Goal: Task Accomplishment & Management: Complete application form

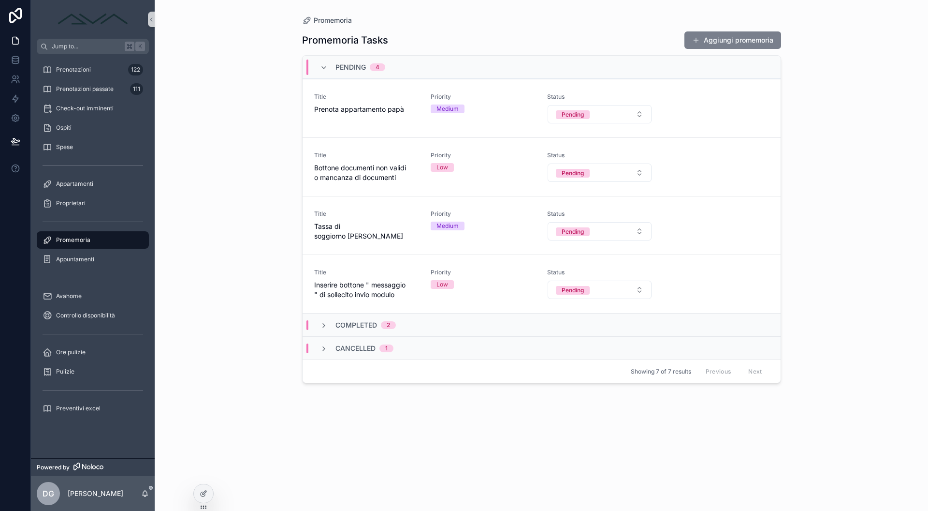
click at [759, 44] on button "Aggiungi promemoria" at bounding box center [733, 39] width 97 height 17
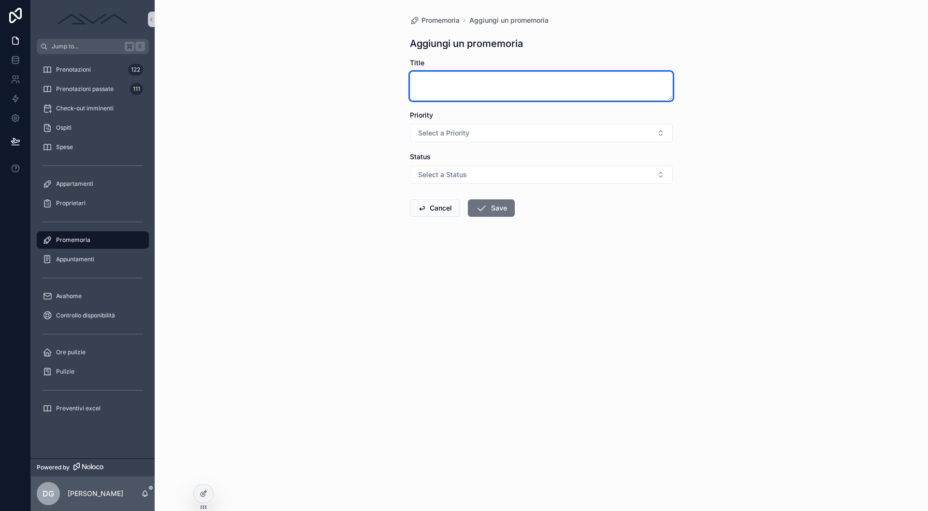
click at [506, 80] on textarea "scrollable content" at bounding box center [541, 86] width 263 height 29
type textarea "**********"
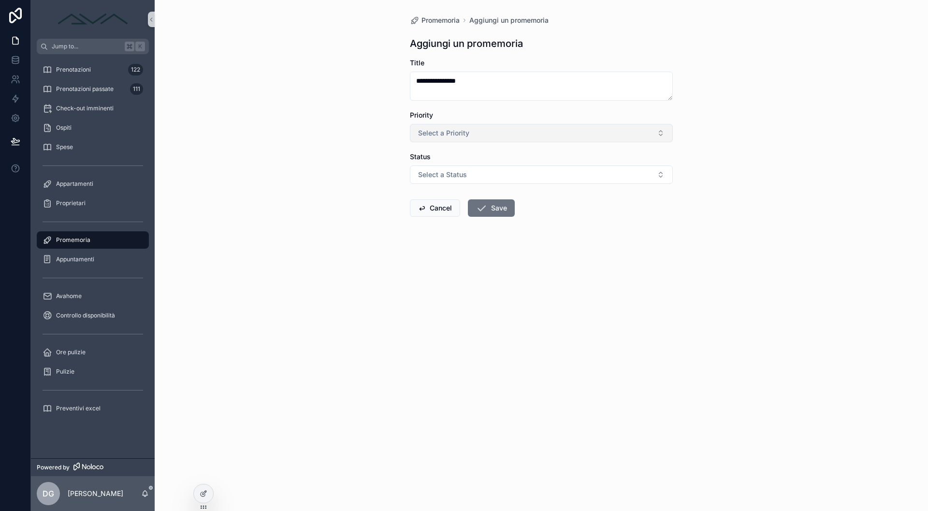
drag, startPoint x: 506, startPoint y: 80, endPoint x: 474, endPoint y: 136, distance: 64.7
click at [474, 136] on button "Select a Priority" at bounding box center [541, 133] width 263 height 18
click at [454, 197] on div "High" at bounding box center [541, 200] width 258 height 15
click at [463, 175] on span "Select a Status" at bounding box center [442, 175] width 49 height 10
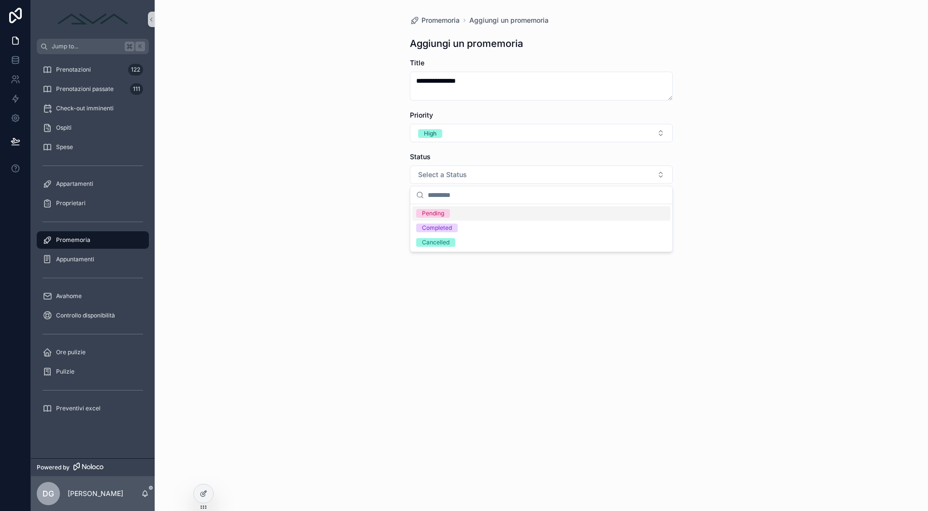
click at [460, 212] on div "Pending" at bounding box center [541, 213] width 258 height 15
click at [485, 205] on icon "scrollable content" at bounding box center [482, 208] width 12 height 12
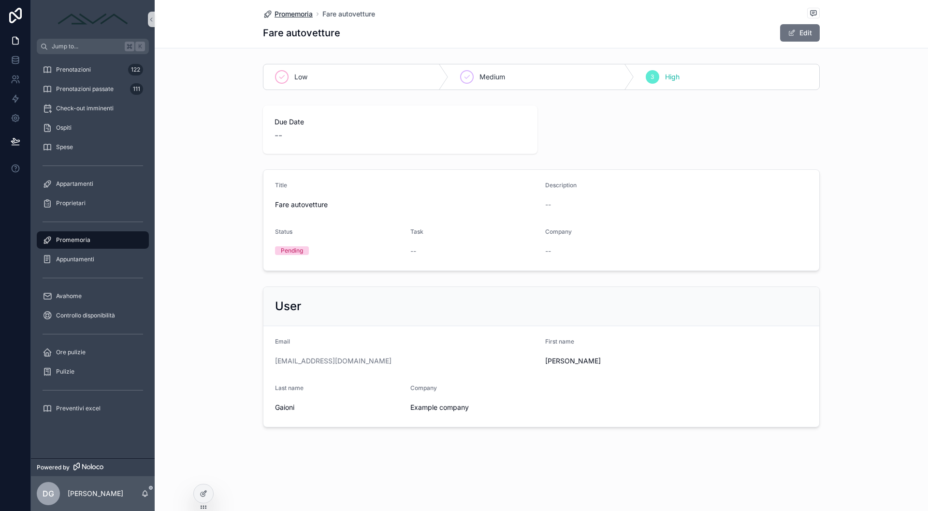
click at [309, 15] on span "Promemoria" at bounding box center [294, 14] width 38 height 10
